Goal: Task Accomplishment & Management: Use online tool/utility

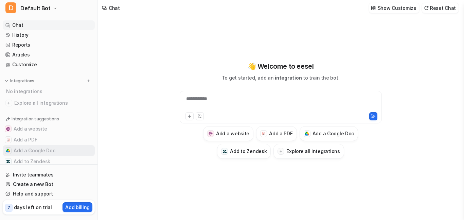
click at [48, 146] on button "Add a Google Doc" at bounding box center [49, 150] width 92 height 11
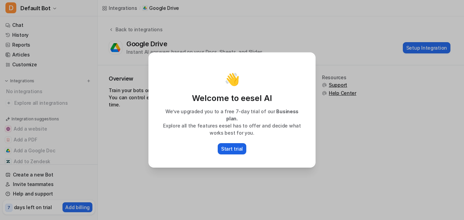
click at [235, 146] on p "Start trial" at bounding box center [232, 148] width 22 height 7
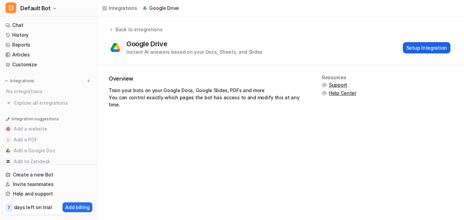
click at [436, 44] on button "Setup Integration" at bounding box center [427, 47] width 48 height 11
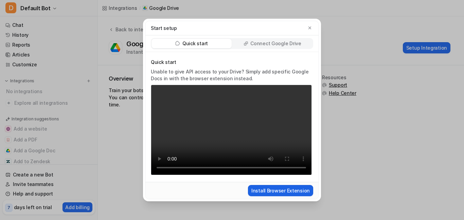
click at [288, 193] on button "Install Browser Extension" at bounding box center [280, 190] width 65 height 11
click at [307, 39] on div "Connect Google Drive" at bounding box center [272, 44] width 80 height 10
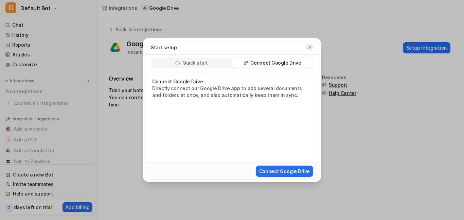
click at [312, 45] on icon "button" at bounding box center [309, 47] width 5 height 5
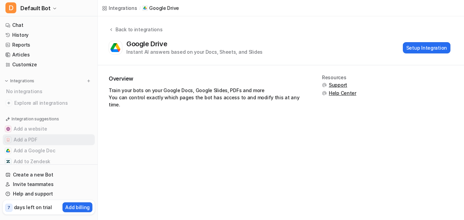
click at [26, 143] on button "Add a PDF" at bounding box center [49, 139] width 92 height 11
click at [32, 137] on button "Add a PDF" at bounding box center [49, 139] width 92 height 11
